Goal: Obtain resource: Download file/media

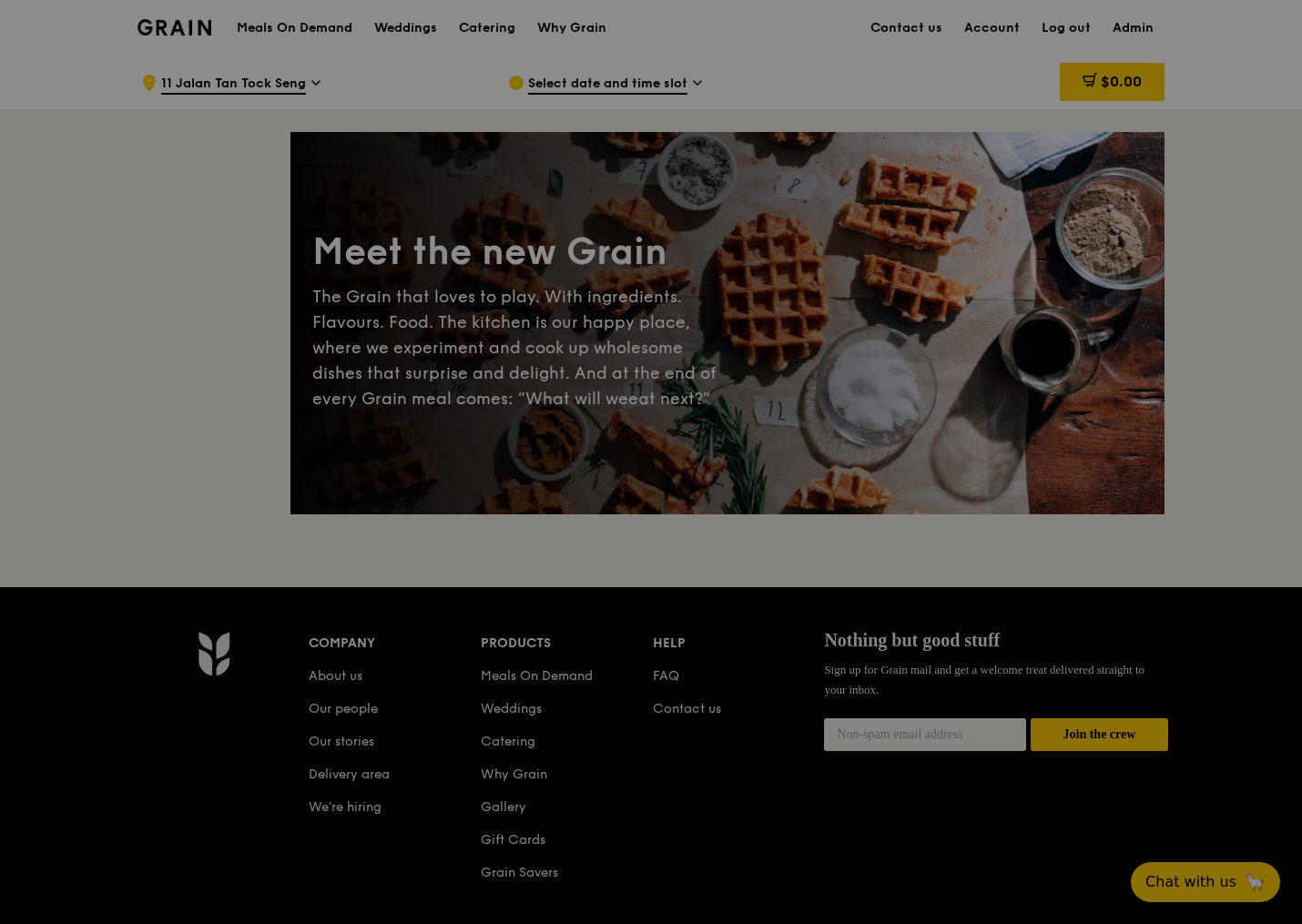
click at [473, 20] on div at bounding box center [651, 462] width 1302 height 924
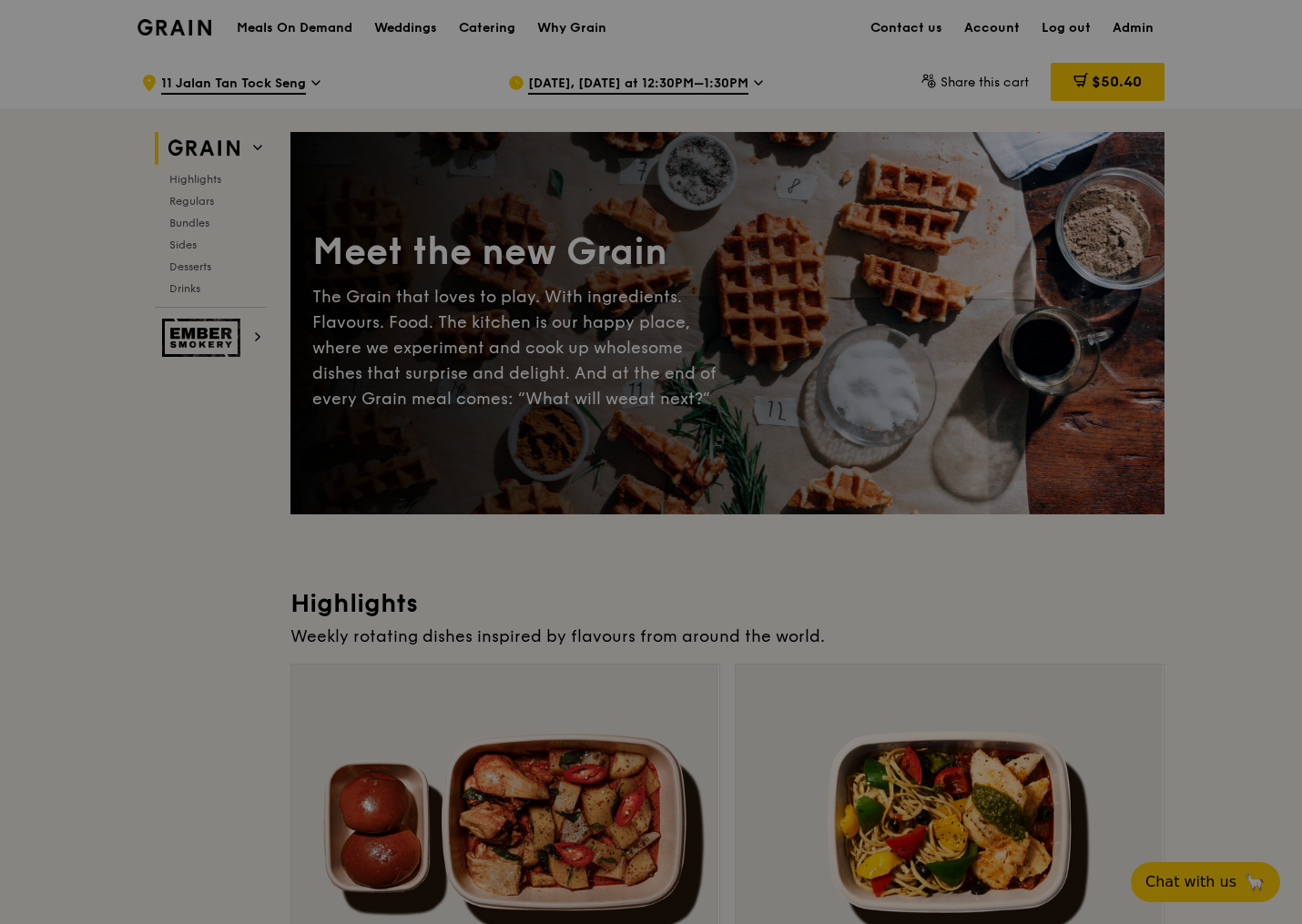
click at [491, 30] on div at bounding box center [651, 462] width 1302 height 924
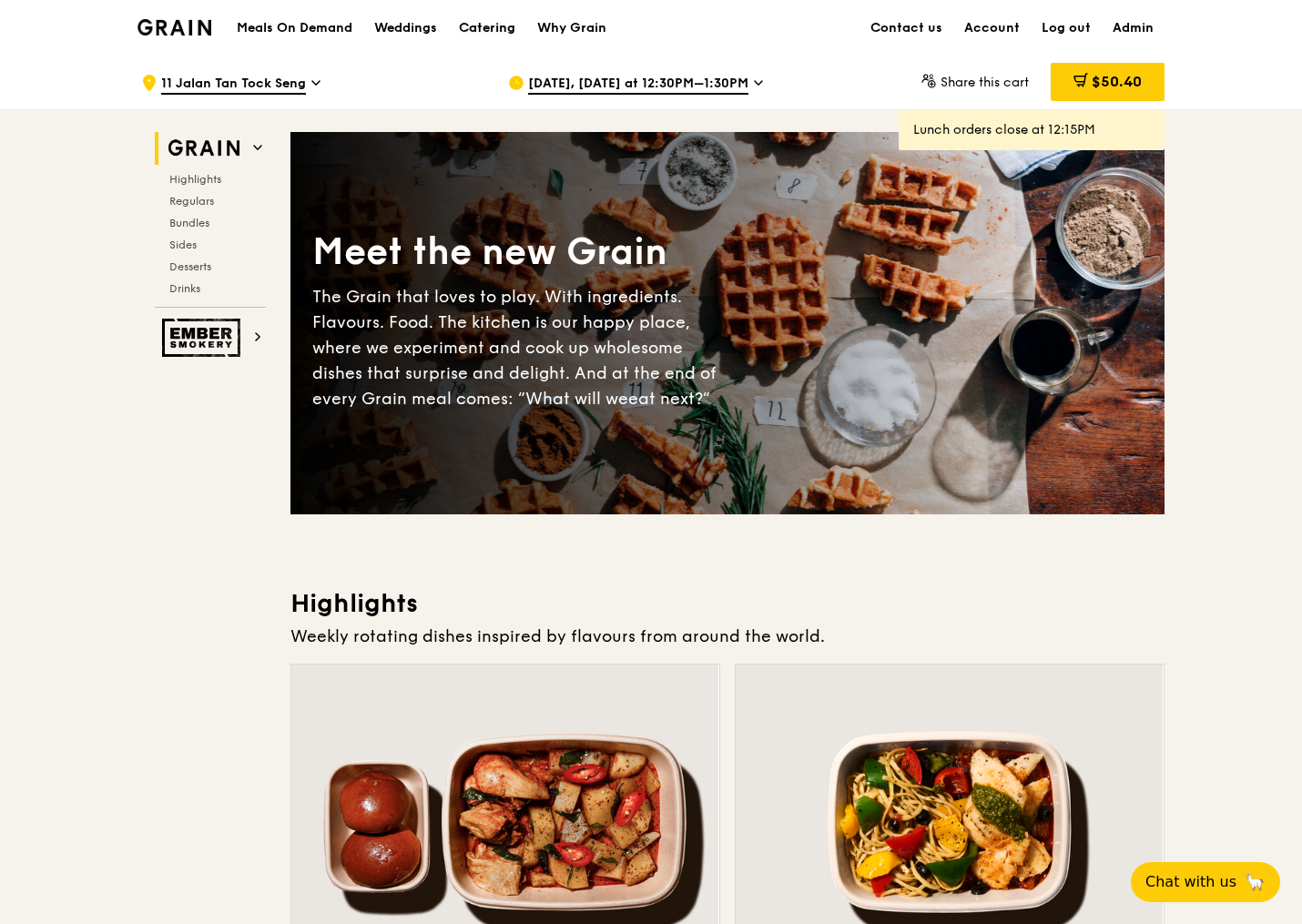
click at [491, 30] on div "Catering" at bounding box center [487, 28] width 56 height 54
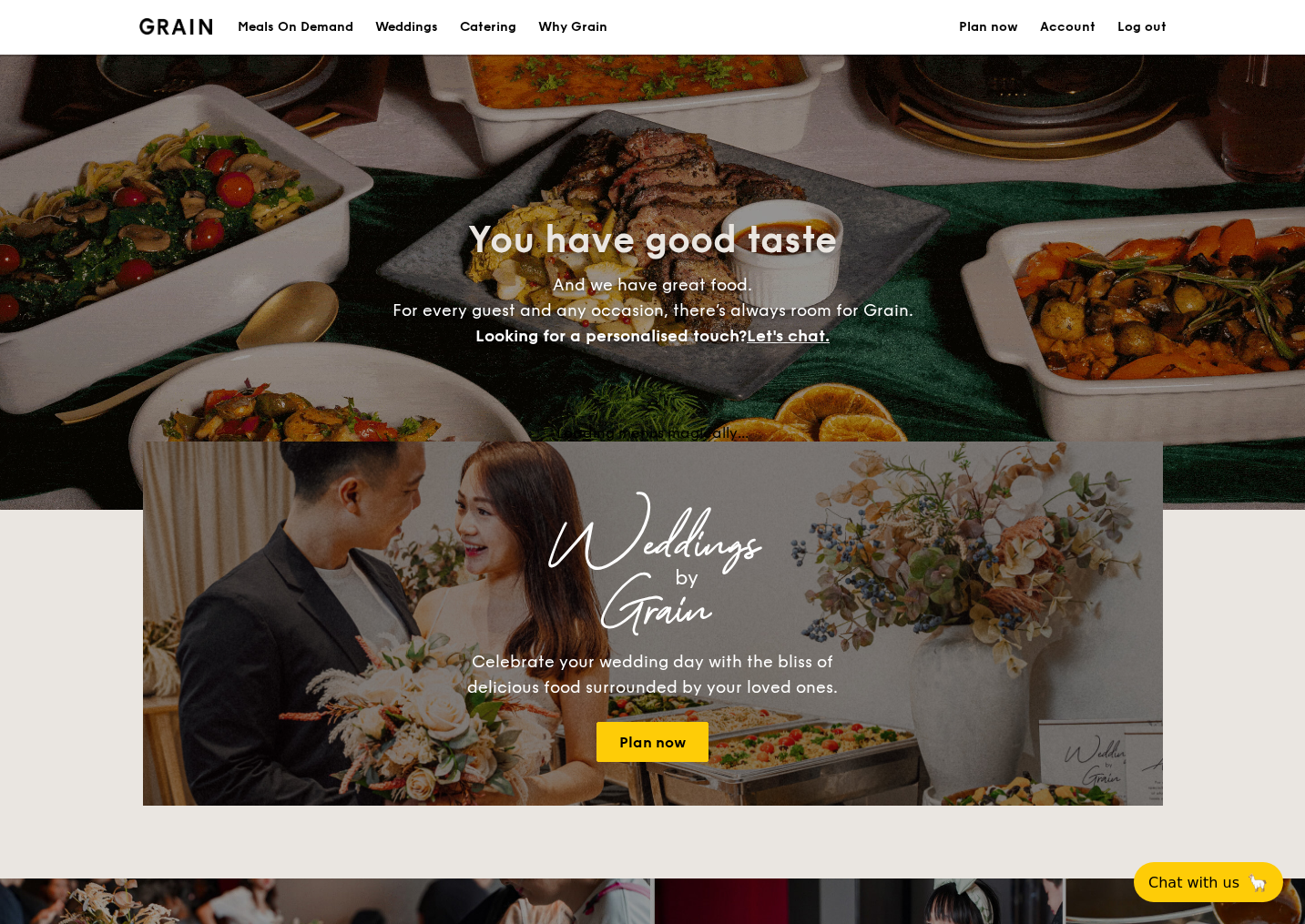
select select
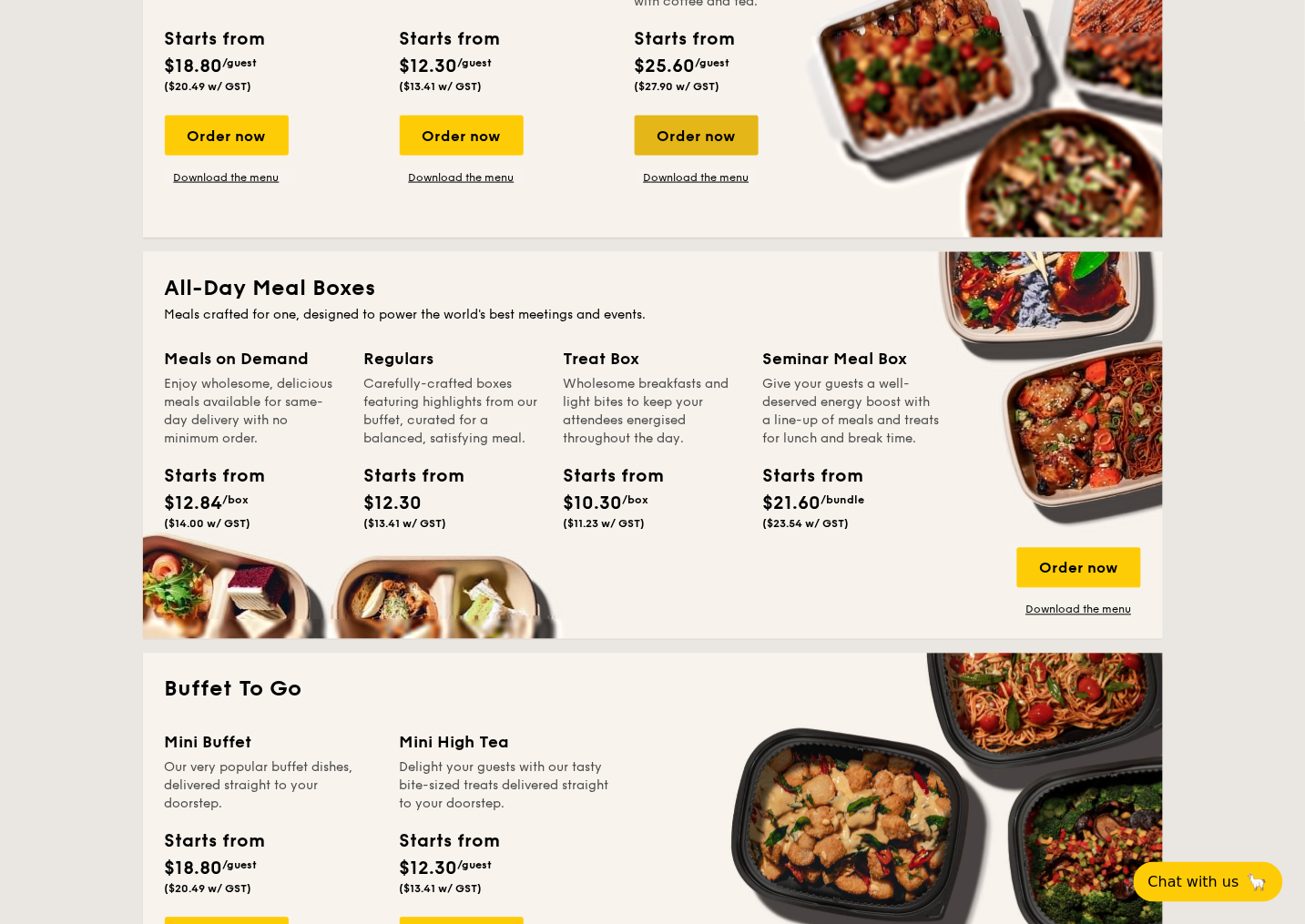
scroll to position [717, 0]
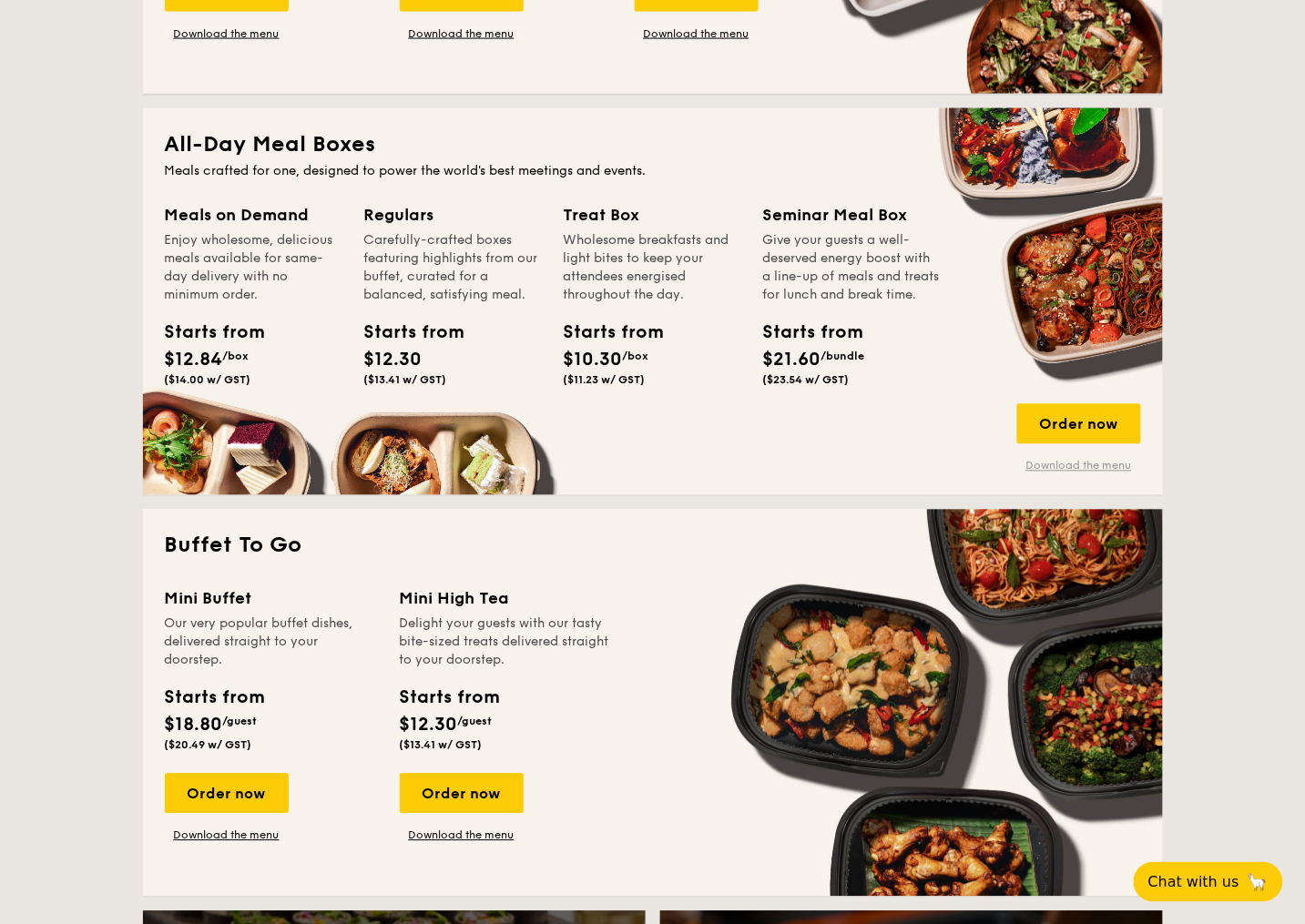
click at [1088, 464] on link "Download the menu" at bounding box center [1079, 467] width 124 height 15
